Goal: Communication & Community: Answer question/provide support

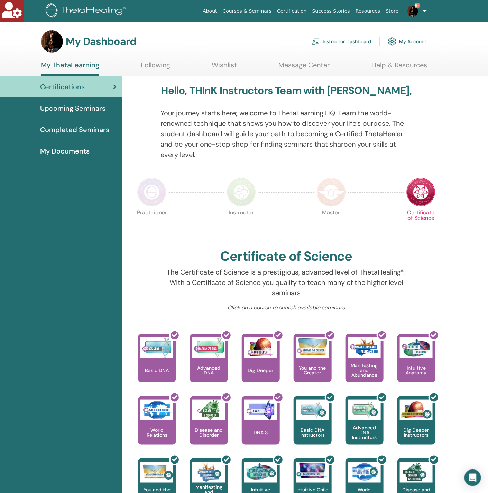
click at [352, 42] on link "Instructor Dashboard" at bounding box center [342, 41] width 60 height 15
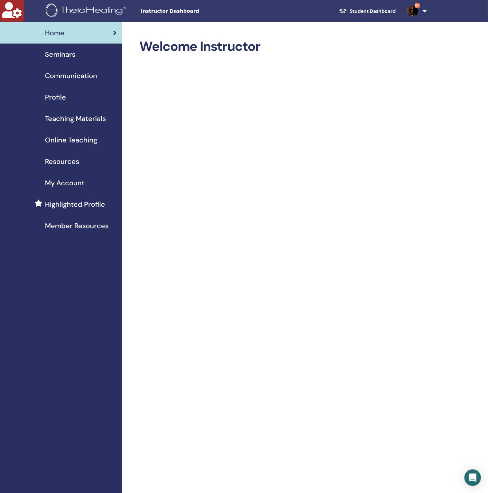
click at [81, 52] on div "Seminars" at bounding box center [61, 54] width 111 height 10
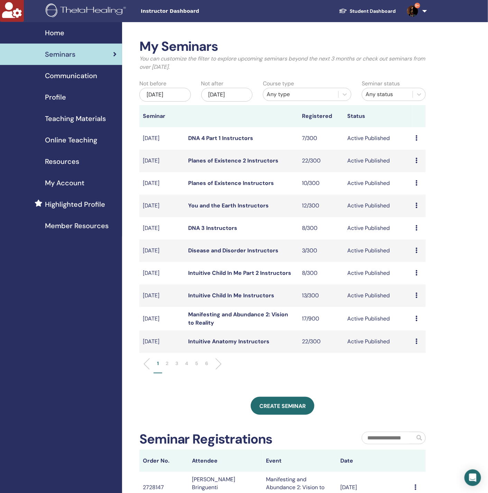
click at [212, 97] on div "Dec/18, 2025" at bounding box center [227, 95] width 52 height 14
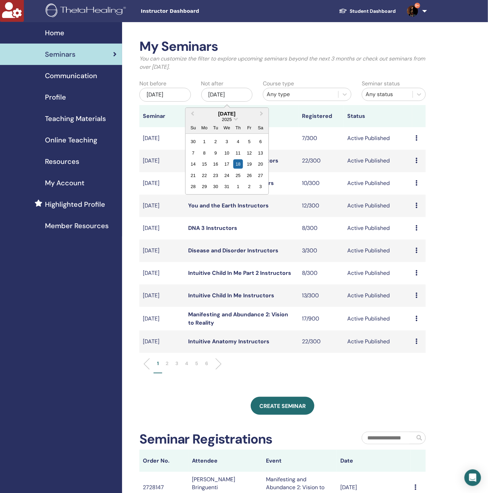
click at [197, 119] on div "2025" at bounding box center [226, 120] width 83 height 6
click at [192, 114] on span "Previous Month" at bounding box center [192, 113] width 0 height 7
click at [202, 187] on div "29" at bounding box center [204, 186] width 9 height 9
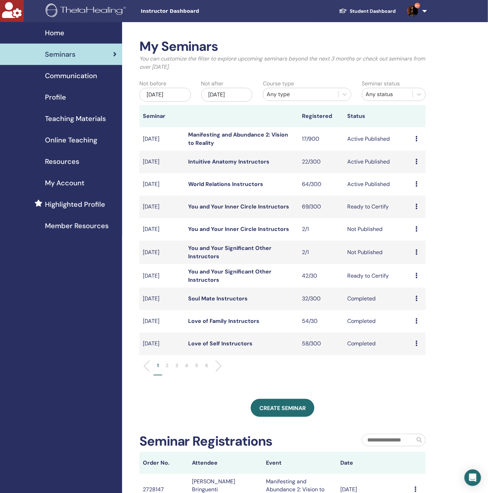
click at [205, 138] on link "Manifesting and Abundance 2: Vision to Reality" at bounding box center [238, 139] width 100 height 16
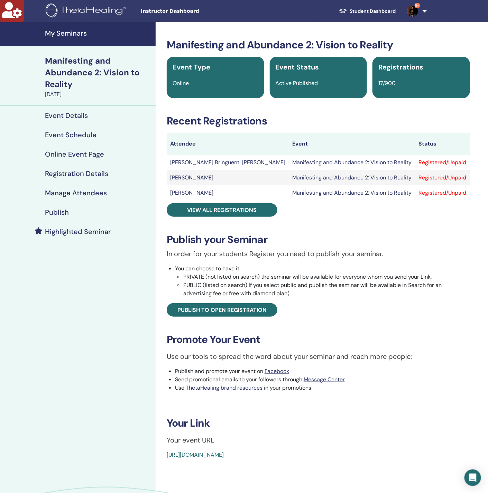
click at [73, 194] on h4 "Manage Attendees" at bounding box center [76, 193] width 62 height 8
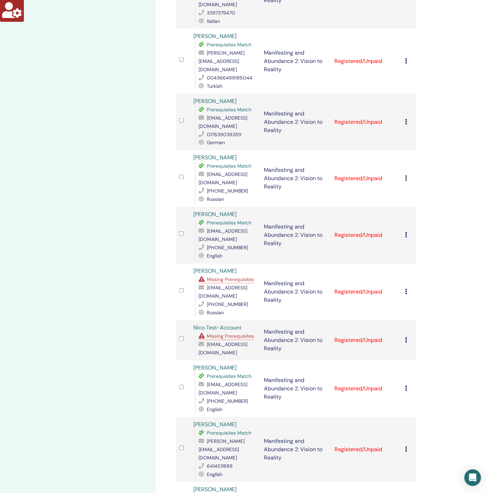
scroll to position [363, 0]
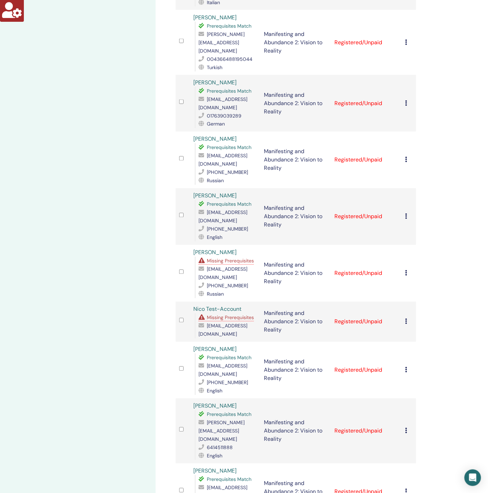
click at [235, 258] on span "Missing Prerequisites" at bounding box center [230, 261] width 47 height 6
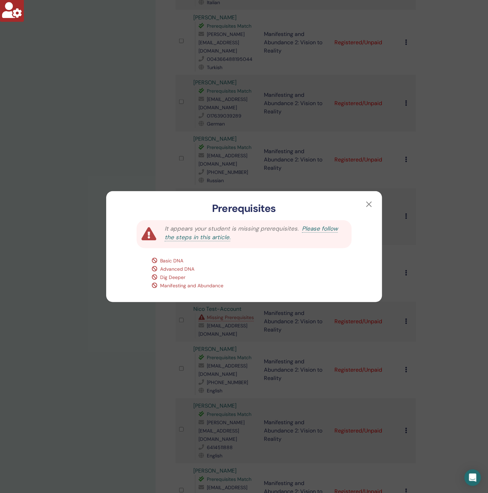
click at [118, 177] on div "Prerequisites It appears your student is missing prerequisites. Please follow t…" at bounding box center [244, 246] width 488 height 493
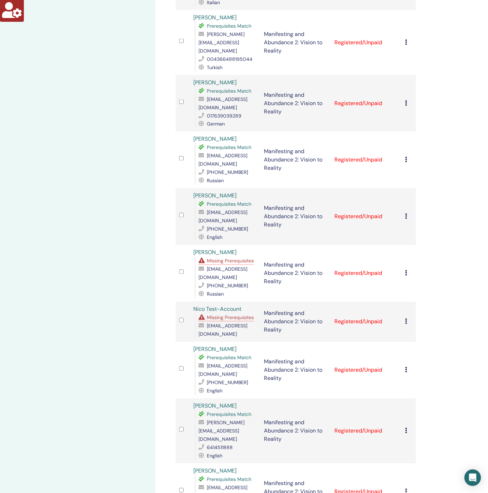
click at [115, 219] on div "My Seminars Manifesting and Abundance 2: Vision to Reality [DATE] Event Details…" at bounding box center [78, 278] width 156 height 1238
click at [229, 258] on span "Missing Prerequisites" at bounding box center [230, 261] width 47 height 6
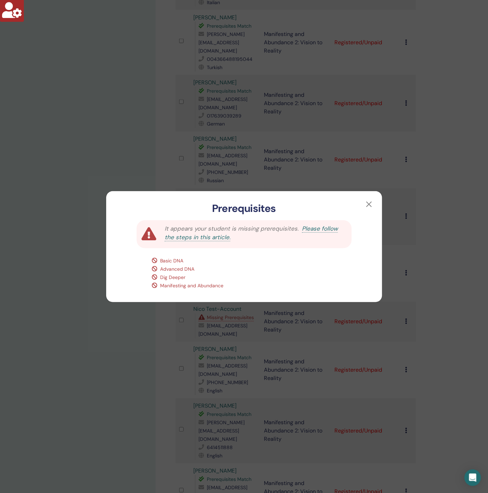
click at [70, 260] on div "Prerequisites It appears your student is missing prerequisites. Please follow t…" at bounding box center [244, 246] width 488 height 493
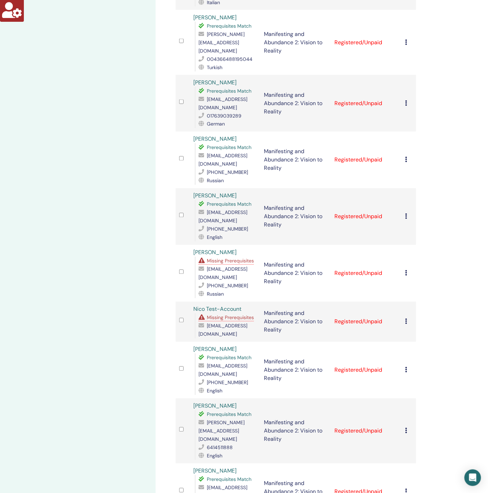
click at [224, 210] on span "[EMAIL_ADDRESS][DOMAIN_NAME]" at bounding box center [223, 217] width 49 height 15
copy span "[EMAIL_ADDRESS][DOMAIN_NAME]"
click at [98, 77] on div "My Seminars Manifesting and Abundance 2: Vision to Reality [DATE] Event Details…" at bounding box center [78, 278] width 156 height 1238
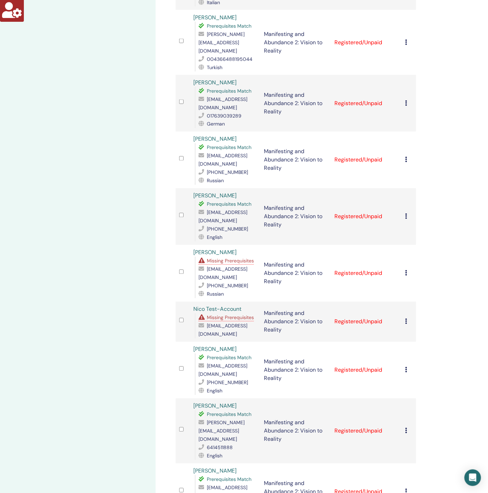
click at [219, 226] on span "[PHONE_NUMBER]" at bounding box center [227, 229] width 41 height 6
copy span "[PHONE_NUMBER]"
click at [230, 210] on span "[EMAIL_ADDRESS][DOMAIN_NAME]" at bounding box center [223, 217] width 49 height 15
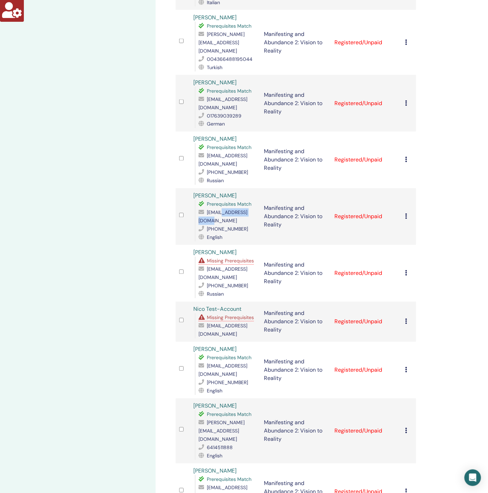
click at [230, 210] on span "[EMAIL_ADDRESS][DOMAIN_NAME]" at bounding box center [223, 217] width 49 height 15
copy span "[EMAIL_ADDRESS][DOMAIN_NAME]"
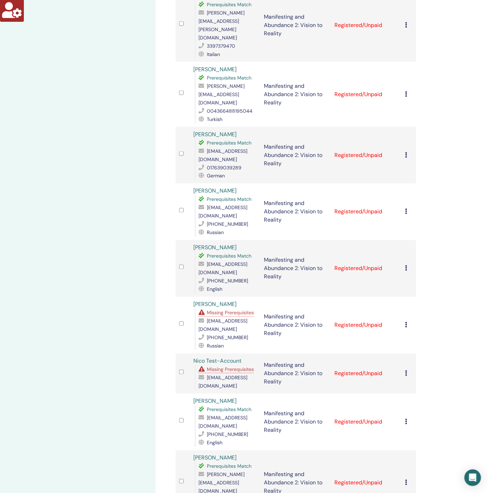
click at [212, 205] on span "[EMAIL_ADDRESS][DOMAIN_NAME]" at bounding box center [223, 212] width 49 height 15
copy span "[EMAIL_ADDRESS][DOMAIN_NAME]"
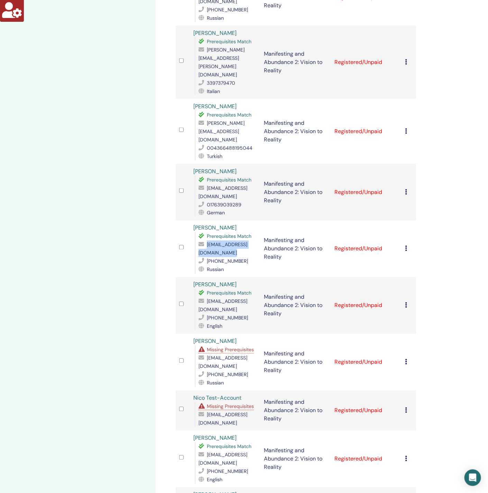
scroll to position [208, 0]
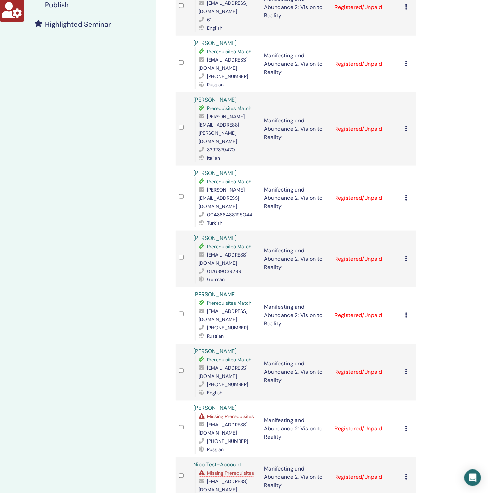
click at [230, 252] on span "[EMAIL_ADDRESS][DOMAIN_NAME]" at bounding box center [223, 259] width 49 height 15
copy span "[EMAIL_ADDRESS][DOMAIN_NAME]"
click at [209, 187] on span "[PERSON_NAME][EMAIL_ADDRESS][DOMAIN_NAME]" at bounding box center [222, 198] width 46 height 23
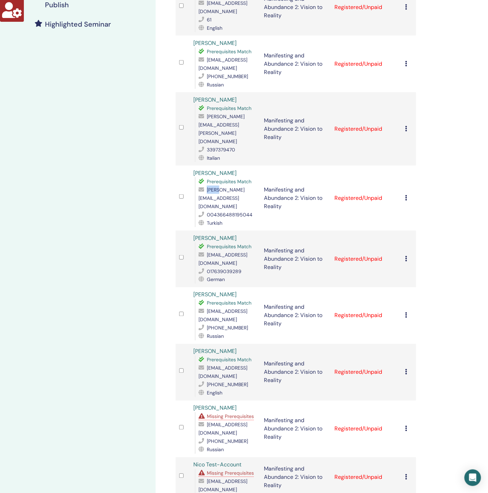
click at [209, 187] on span "[PERSON_NAME][EMAIL_ADDRESS][DOMAIN_NAME]" at bounding box center [222, 198] width 46 height 23
copy span "[PERSON_NAME][EMAIL_ADDRESS][DOMAIN_NAME]"
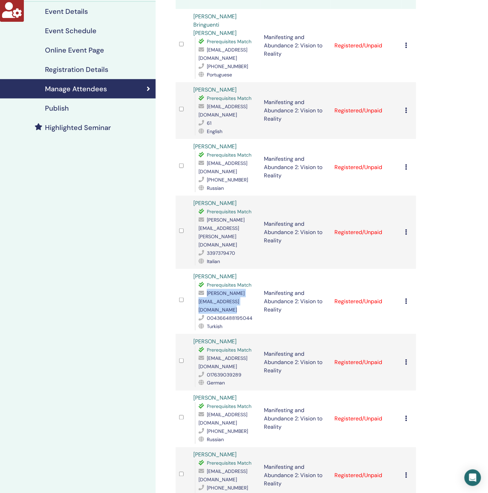
scroll to position [104, 0]
click at [218, 217] on span "[PERSON_NAME][EMAIL_ADDRESS][PERSON_NAME][DOMAIN_NAME]" at bounding box center [222, 232] width 46 height 31
click at [219, 217] on span "[PERSON_NAME][EMAIL_ADDRESS][PERSON_NAME][DOMAIN_NAME]" at bounding box center [222, 232] width 46 height 31
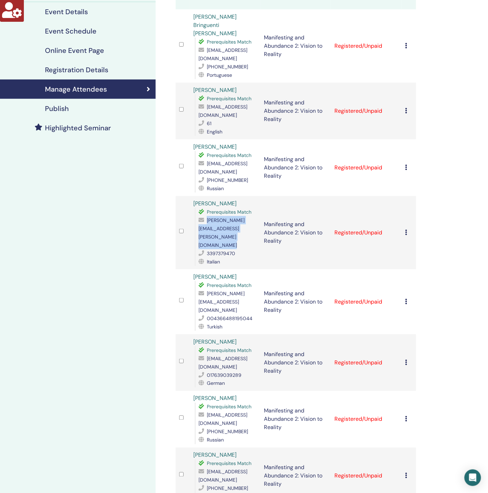
click at [219, 217] on span "[PERSON_NAME][EMAIL_ADDRESS][PERSON_NAME][DOMAIN_NAME]" at bounding box center [222, 232] width 46 height 31
click at [177, 209] on td at bounding box center [183, 232] width 14 height 73
click at [220, 162] on span "[EMAIL_ADDRESS][DOMAIN_NAME]" at bounding box center [223, 168] width 49 height 15
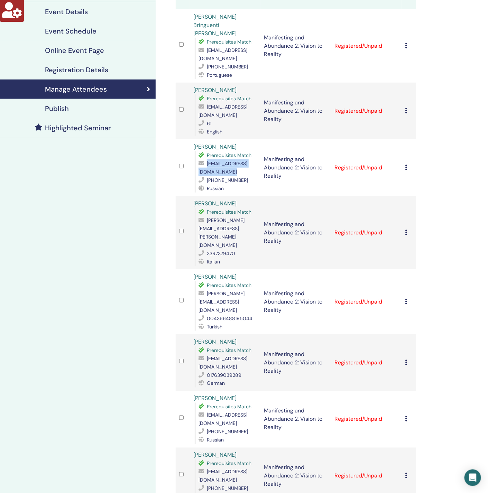
copy span "[EMAIL_ADDRESS][DOMAIN_NAME]"
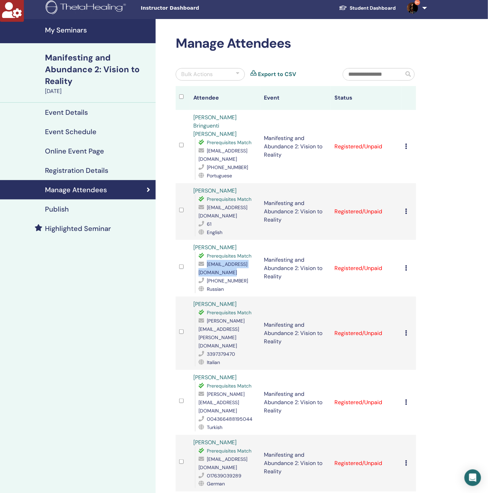
scroll to position [0, 0]
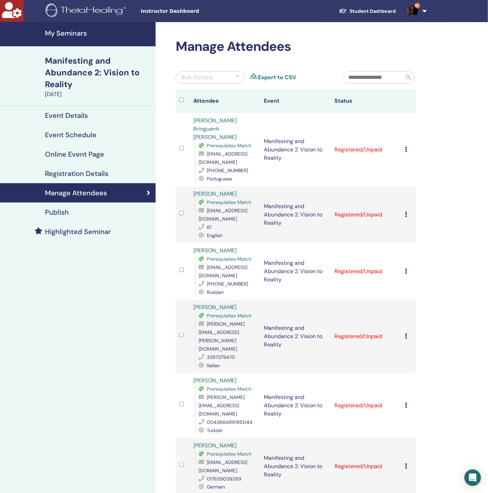
click at [224, 208] on span "[EMAIL_ADDRESS][DOMAIN_NAME]" at bounding box center [223, 215] width 49 height 15
copy span "[EMAIL_ADDRESS][DOMAIN_NAME]"
click at [221, 151] on span "[EMAIL_ADDRESS][DOMAIN_NAME]" at bounding box center [223, 158] width 49 height 15
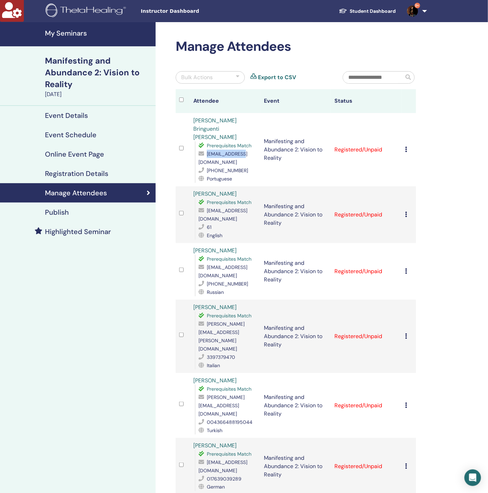
click at [221, 151] on span "[EMAIL_ADDRESS][DOMAIN_NAME]" at bounding box center [223, 158] width 49 height 15
click at [220, 151] on span "[EMAIL_ADDRESS][DOMAIN_NAME]" at bounding box center [223, 158] width 49 height 15
copy span "[EMAIL_ADDRESS][DOMAIN_NAME]"
click at [218, 167] on span "[PHONE_NUMBER]" at bounding box center [227, 170] width 41 height 6
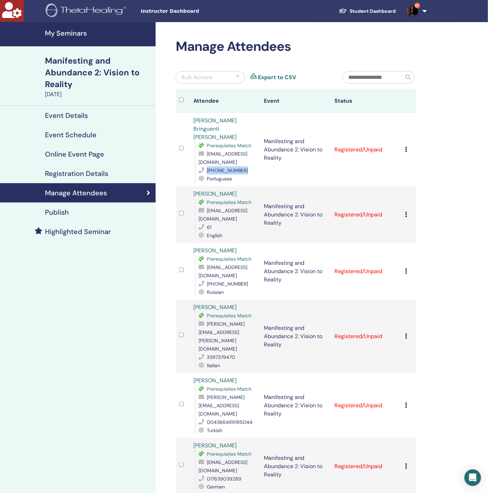
click at [217, 167] on span "[PHONE_NUMBER]" at bounding box center [227, 170] width 41 height 6
copy span "[PHONE_NUMBER]"
click at [235, 151] on span "[EMAIL_ADDRESS][DOMAIN_NAME]" at bounding box center [223, 158] width 49 height 15
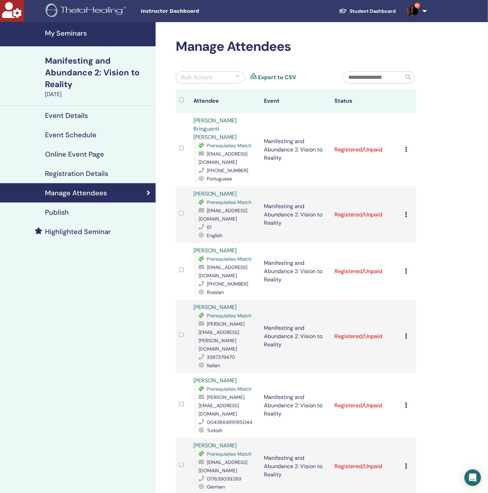
click at [230, 167] on span "[PHONE_NUMBER]" at bounding box center [227, 170] width 41 height 6
